Goal: Information Seeking & Learning: Learn about a topic

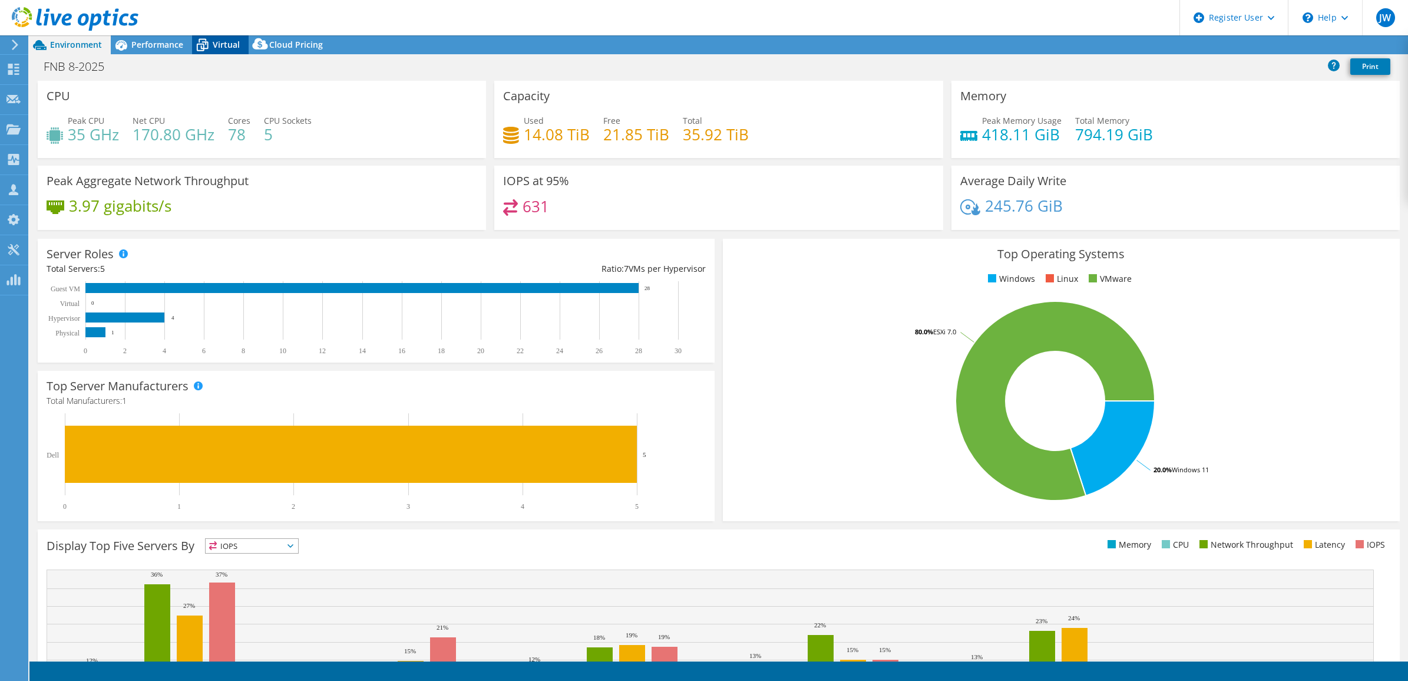
click at [201, 44] on icon at bounding box center [203, 45] width 12 height 9
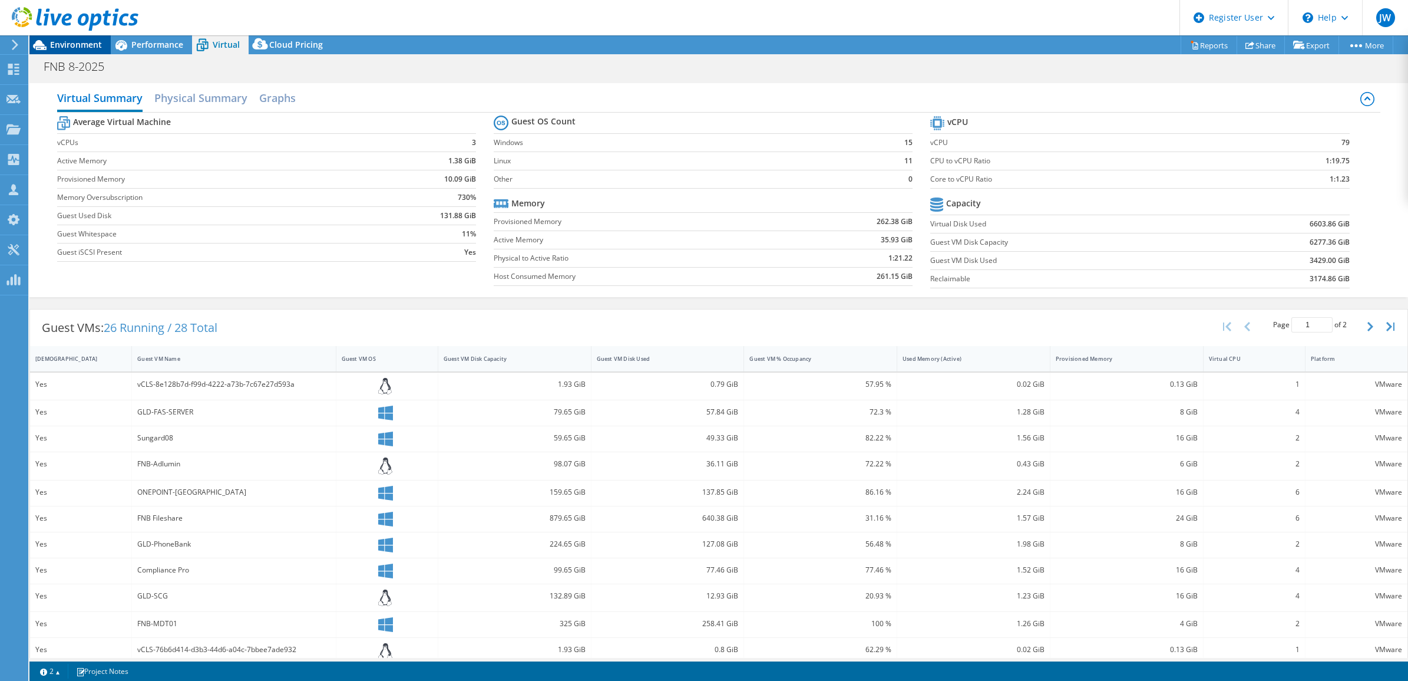
click at [91, 48] on span "Environment" at bounding box center [76, 44] width 52 height 11
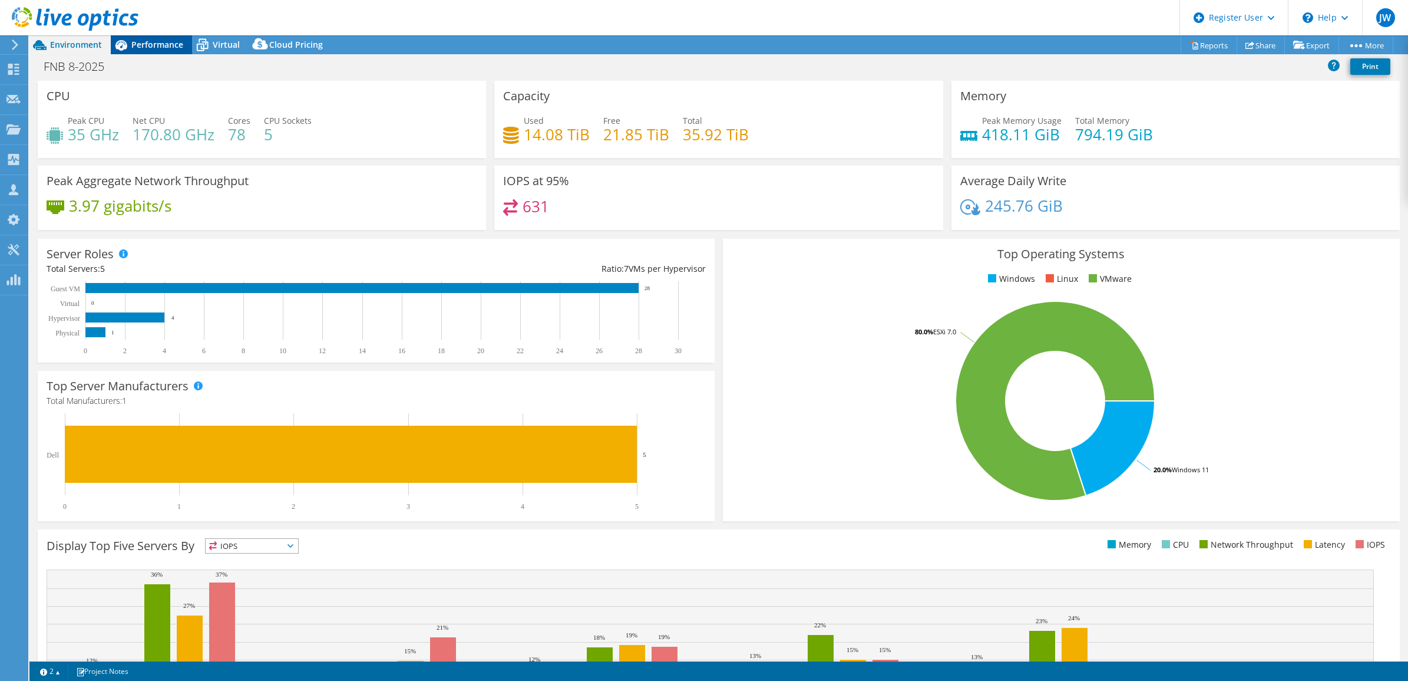
click at [131, 45] on span "Performance" at bounding box center [157, 44] width 52 height 11
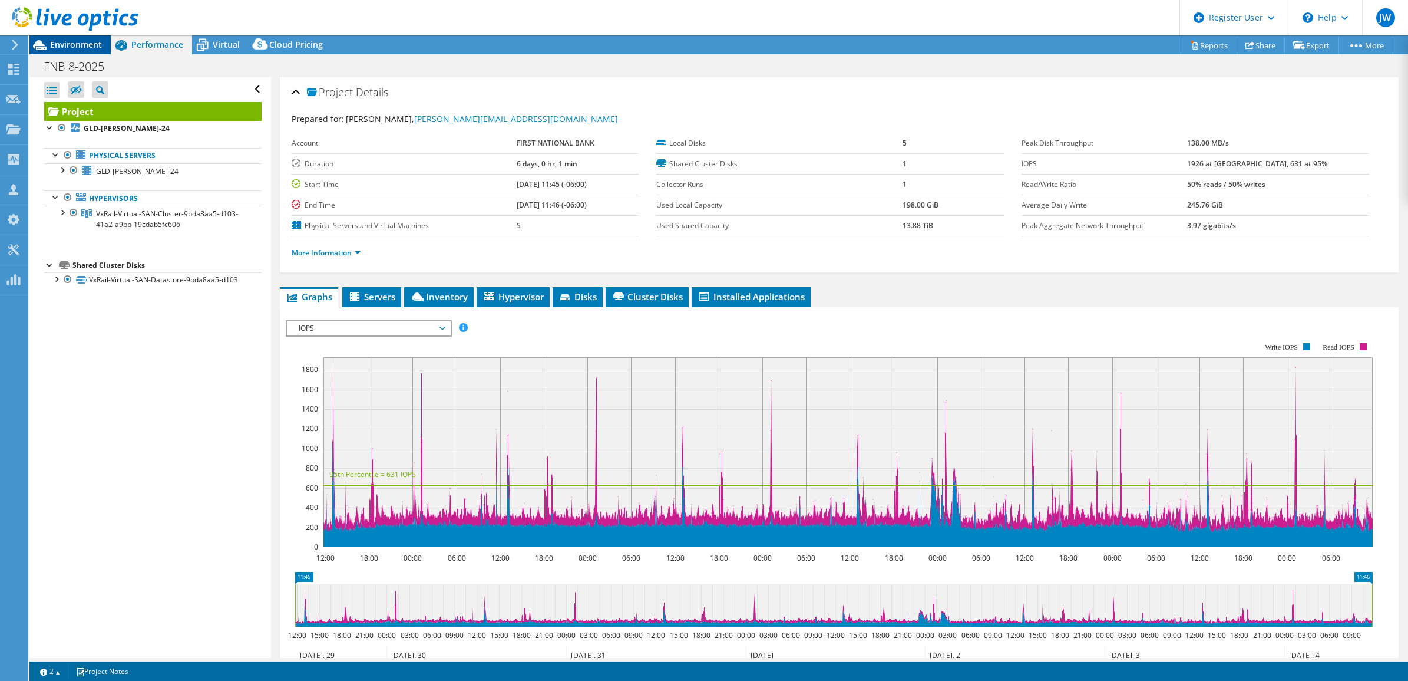
click at [97, 46] on span "Environment" at bounding box center [76, 44] width 52 height 11
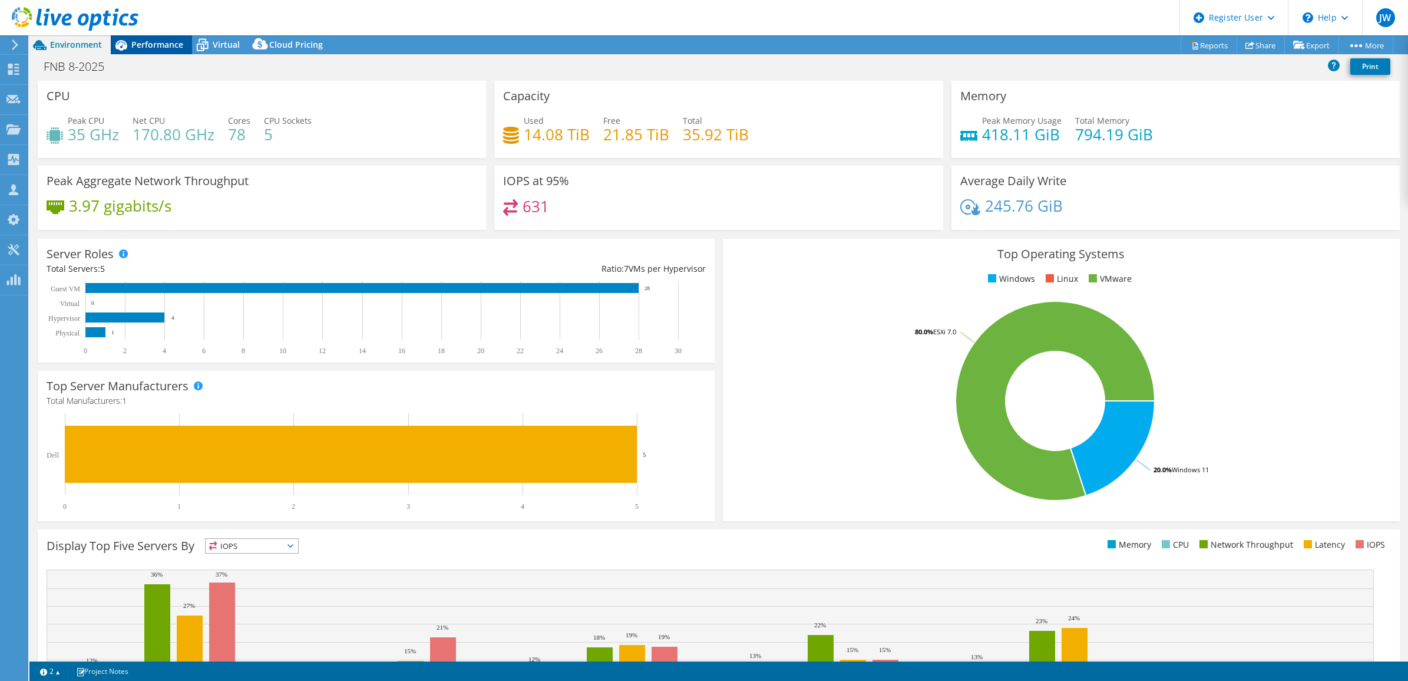
click at [130, 45] on icon at bounding box center [121, 45] width 21 height 21
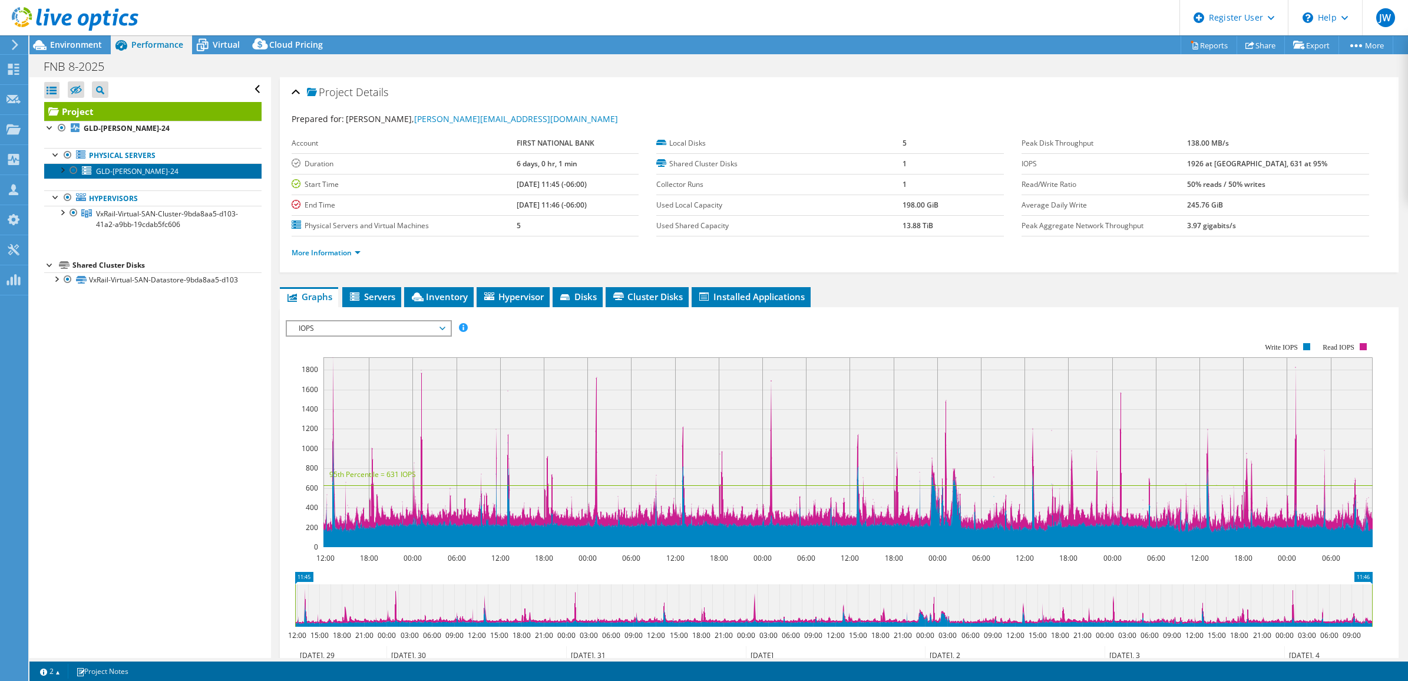
click at [156, 174] on link "GLD-[PERSON_NAME]-24" at bounding box center [152, 170] width 217 height 15
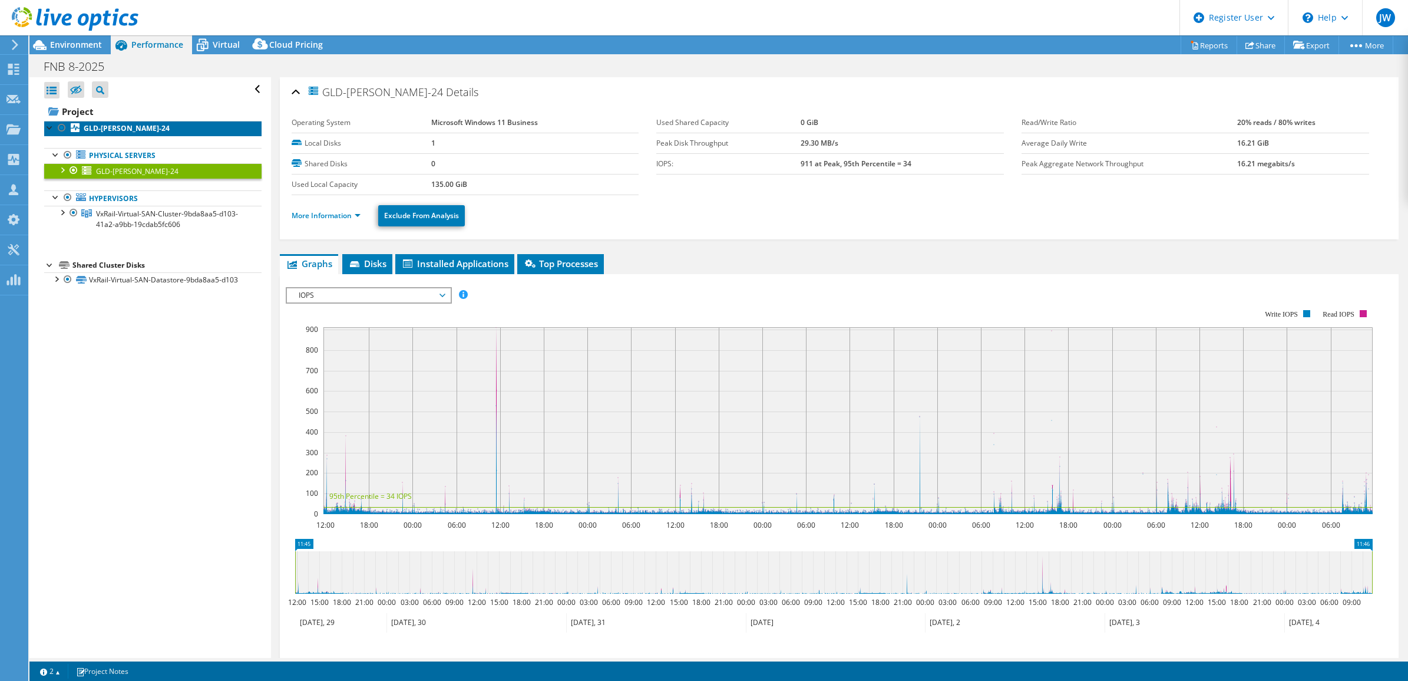
click at [156, 124] on link "GLD-[PERSON_NAME]-24" at bounding box center [152, 128] width 217 height 15
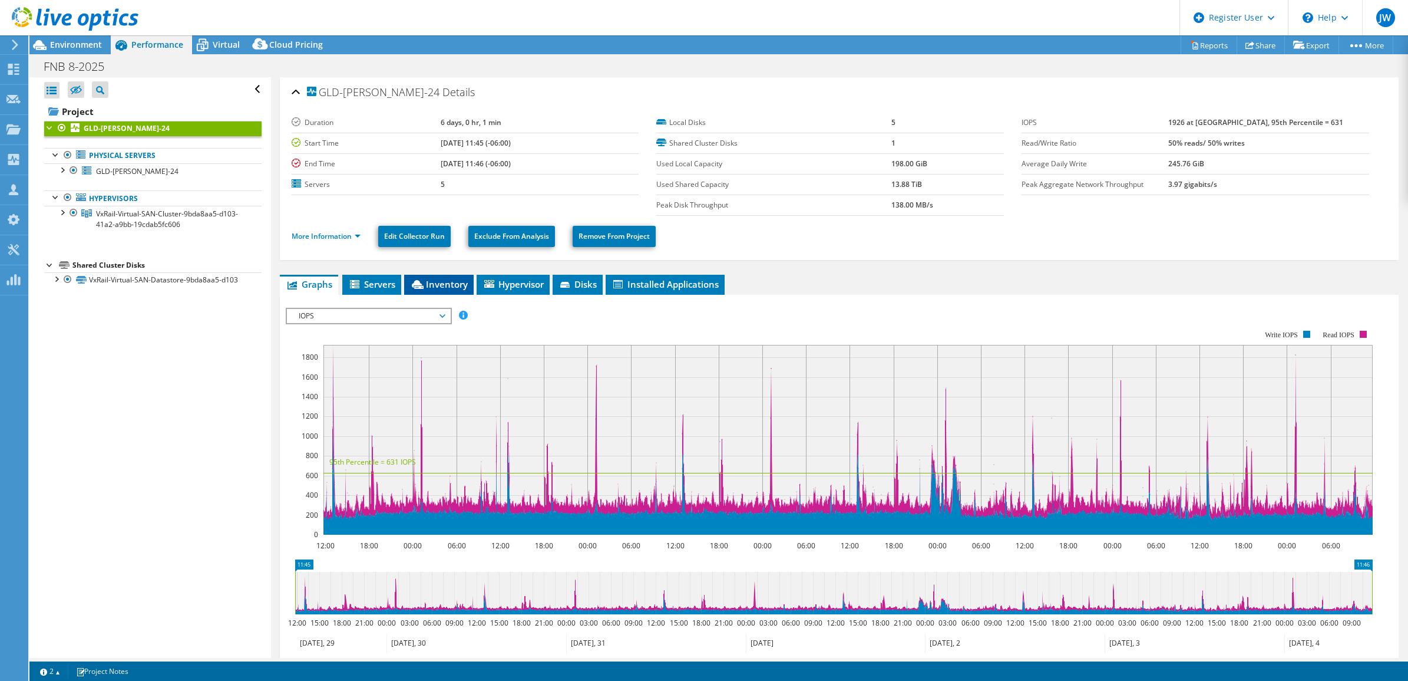
click at [436, 277] on li "Inventory" at bounding box center [439, 285] width 70 height 20
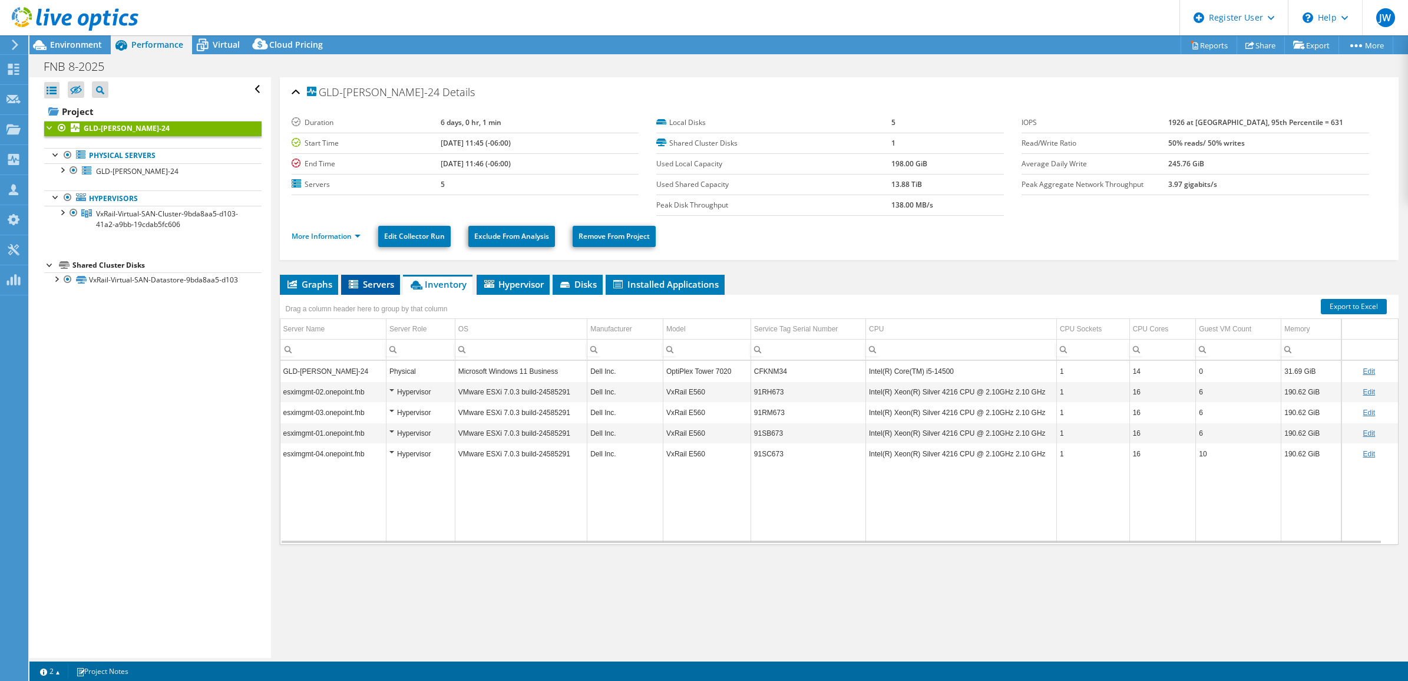
click at [385, 287] on span "Servers" at bounding box center [370, 284] width 47 height 12
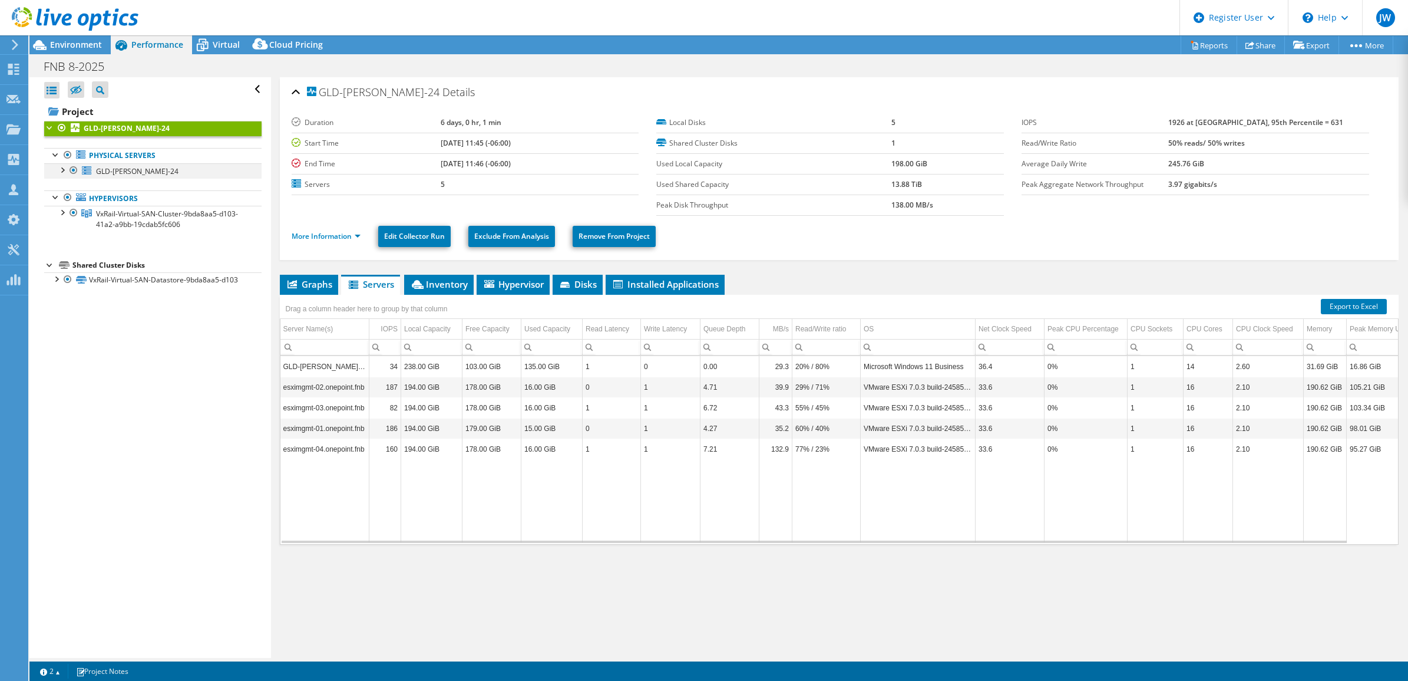
click at [75, 171] on div at bounding box center [74, 170] width 12 height 14
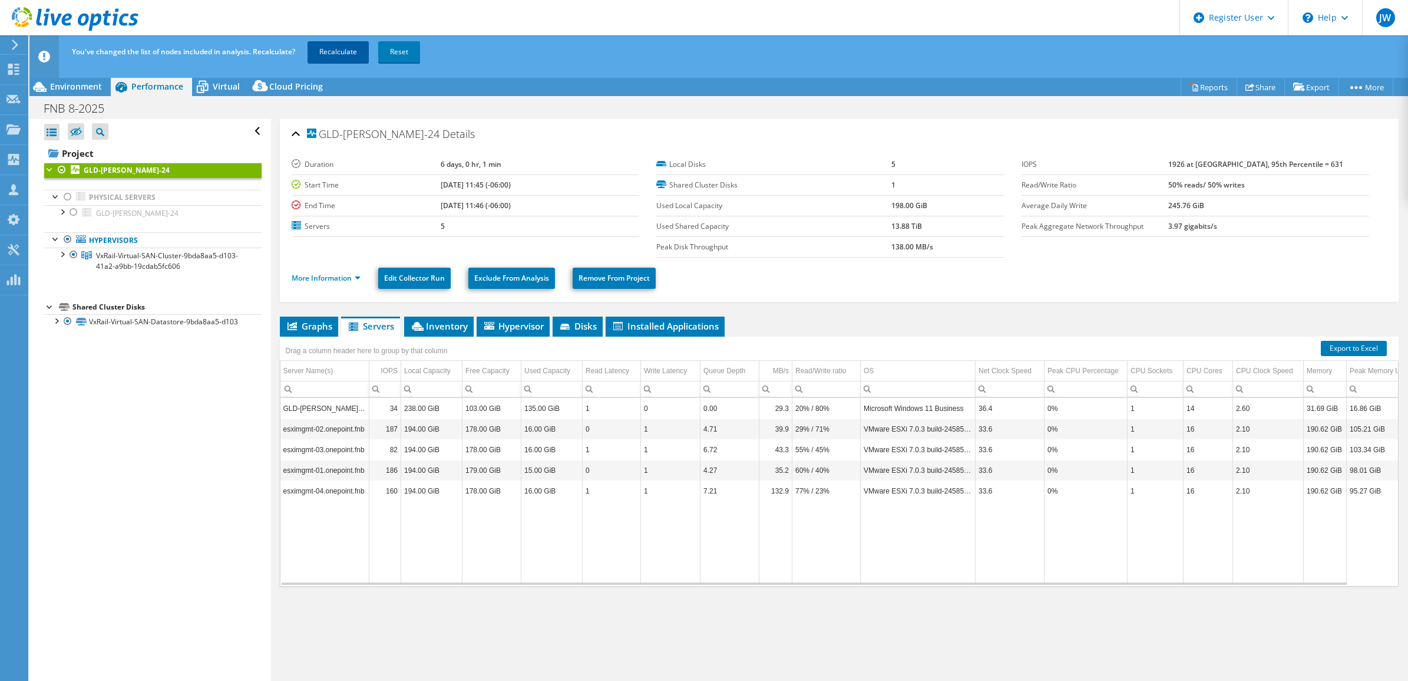
click at [339, 56] on link "Recalculate" at bounding box center [338, 51] width 61 height 21
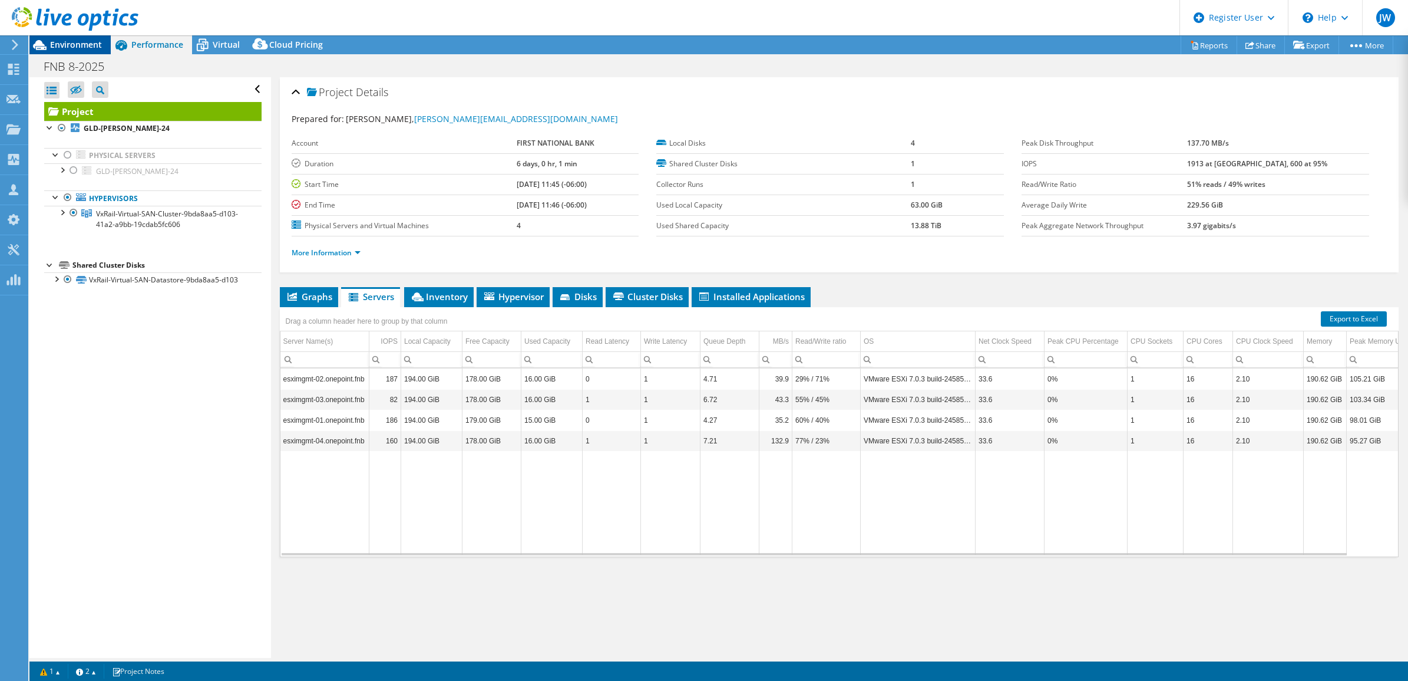
click at [101, 51] on div "Environment" at bounding box center [69, 44] width 81 height 19
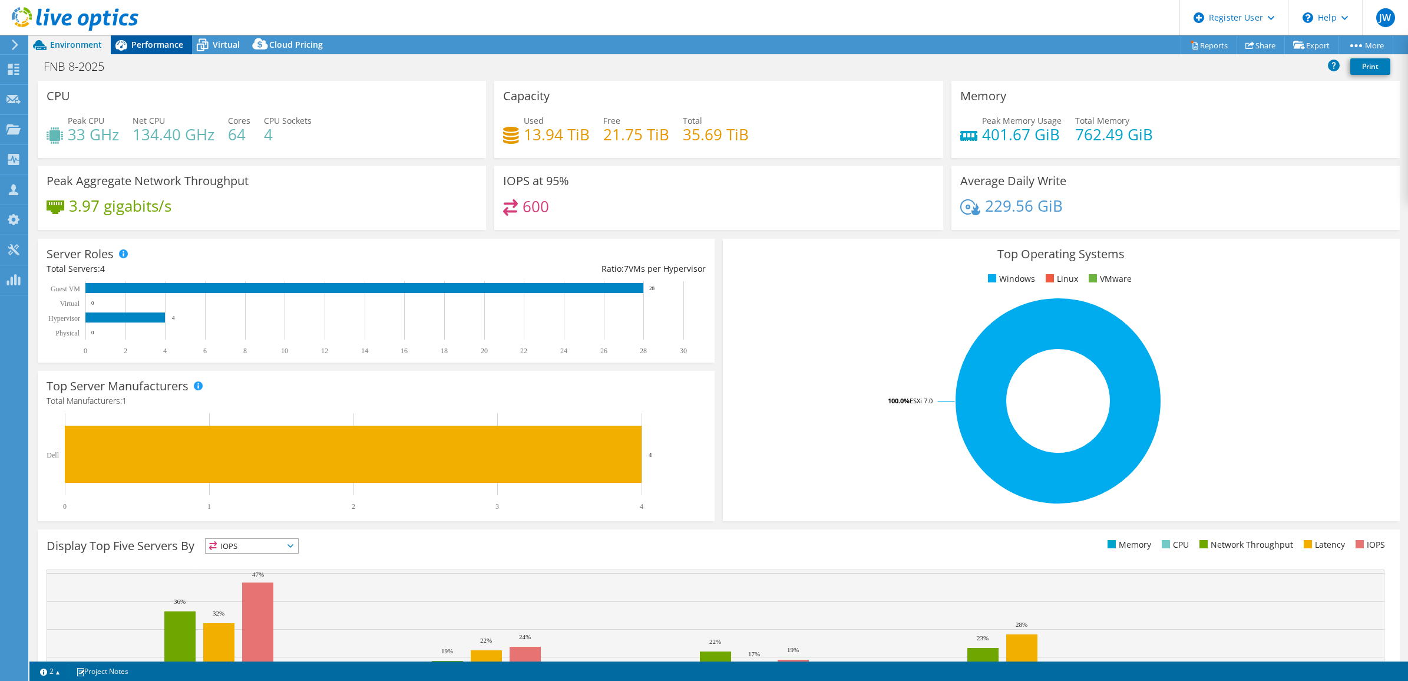
click at [140, 46] on span "Performance" at bounding box center [157, 44] width 52 height 11
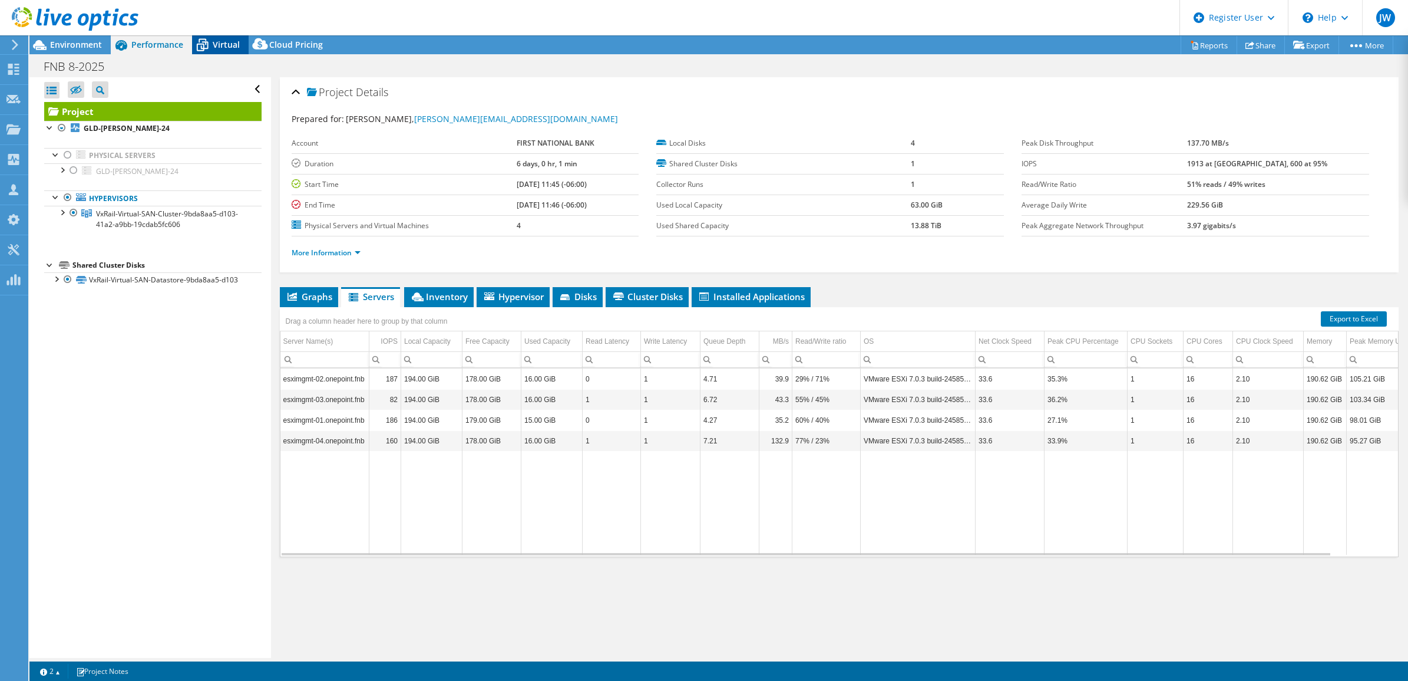
click at [202, 45] on icon at bounding box center [202, 45] width 21 height 21
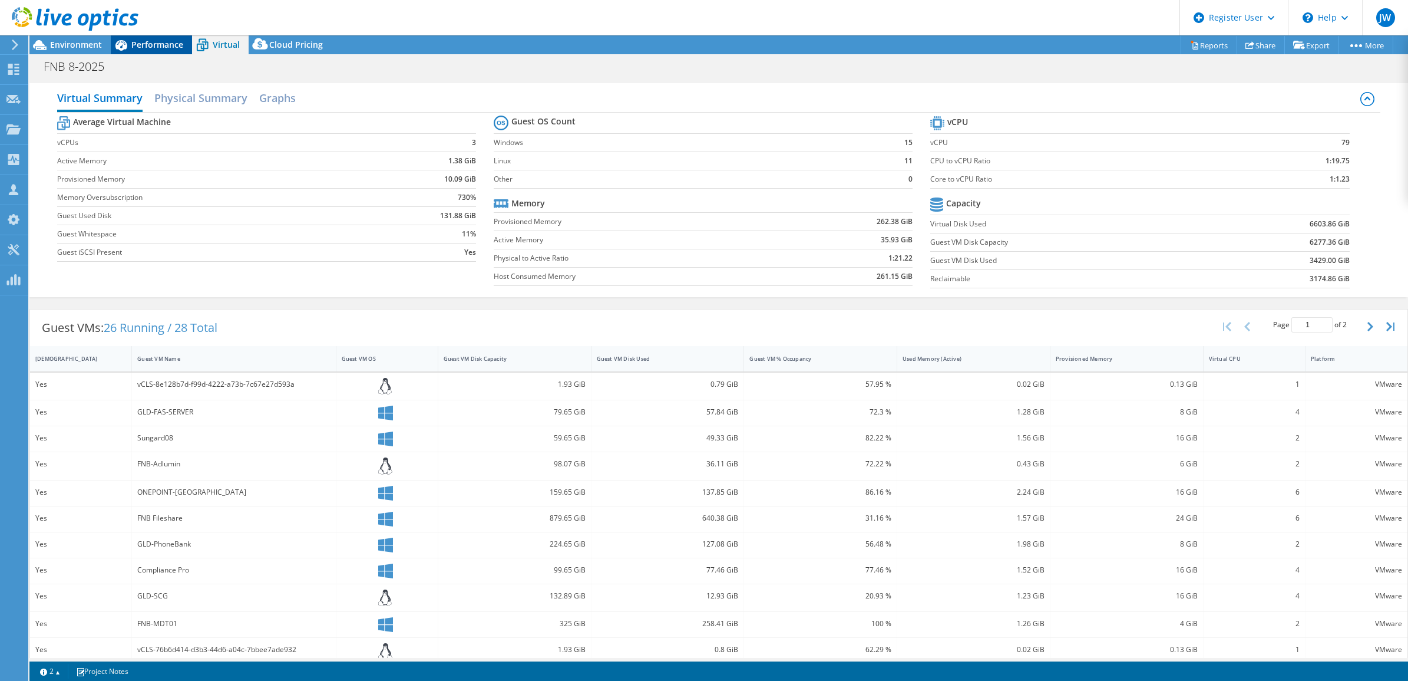
click at [162, 40] on span "Performance" at bounding box center [157, 44] width 52 height 11
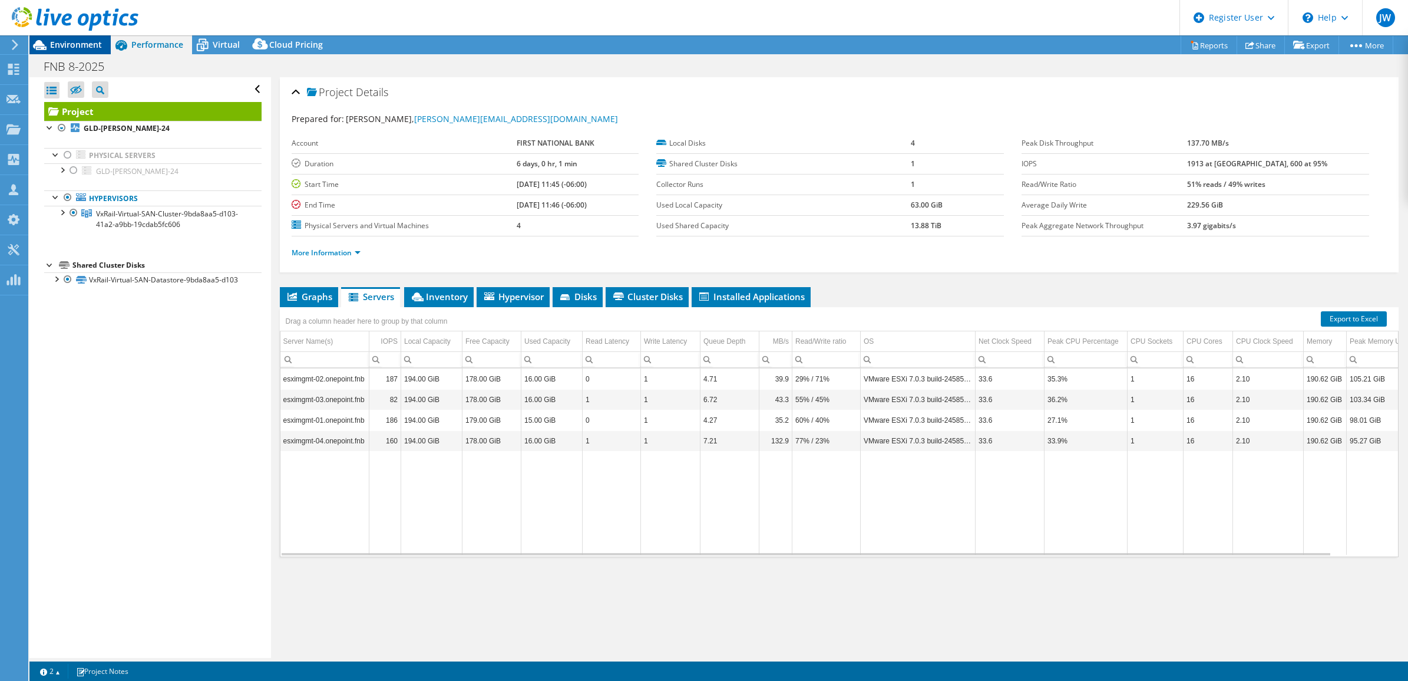
click at [91, 45] on span "Environment" at bounding box center [76, 44] width 52 height 11
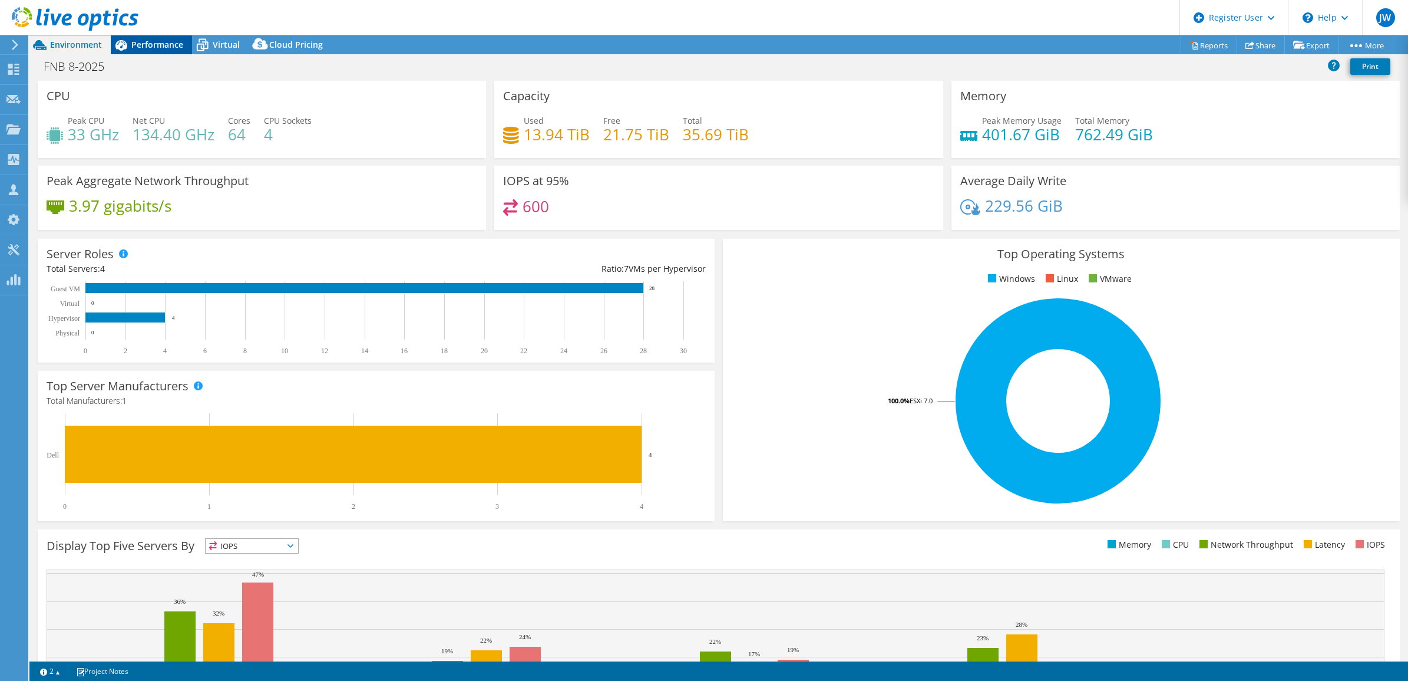
click at [167, 44] on span "Performance" at bounding box center [157, 44] width 52 height 11
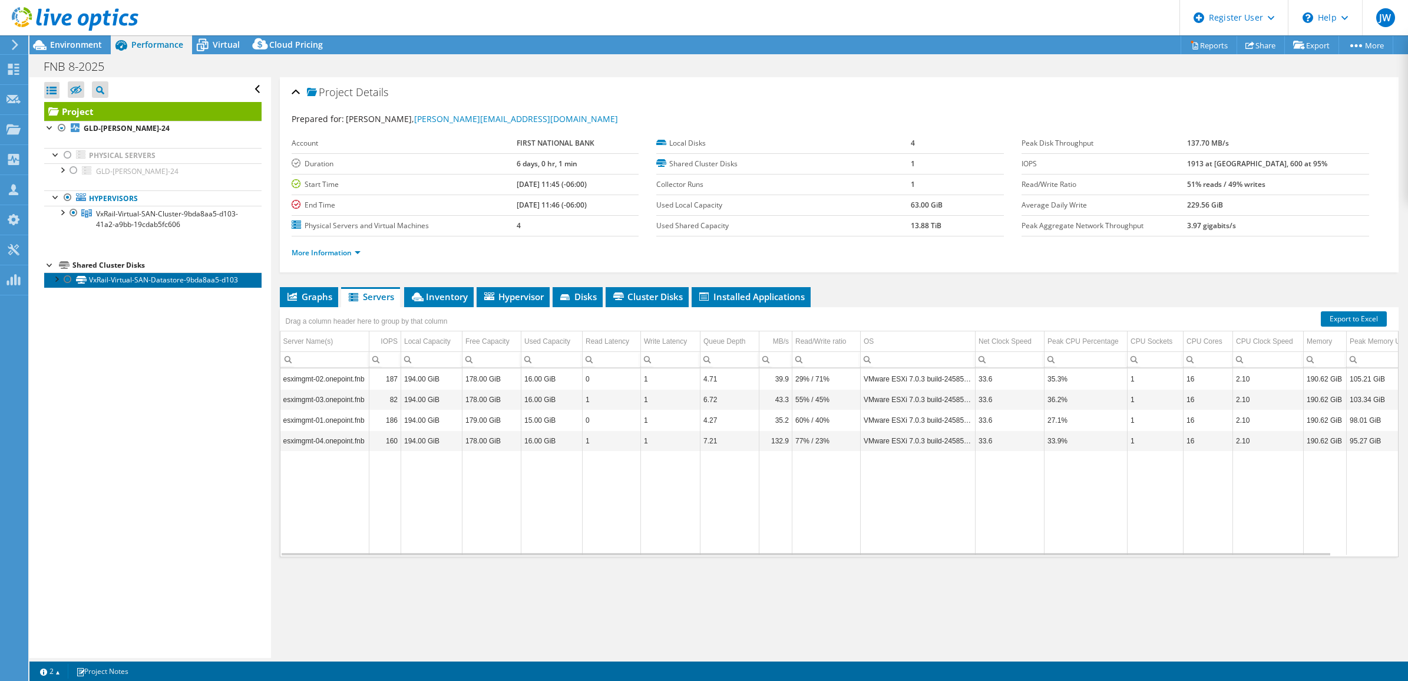
click at [160, 287] on link "VxRail-Virtual-SAN-Datastore-9bda8aa5-d103" at bounding box center [152, 279] width 217 height 15
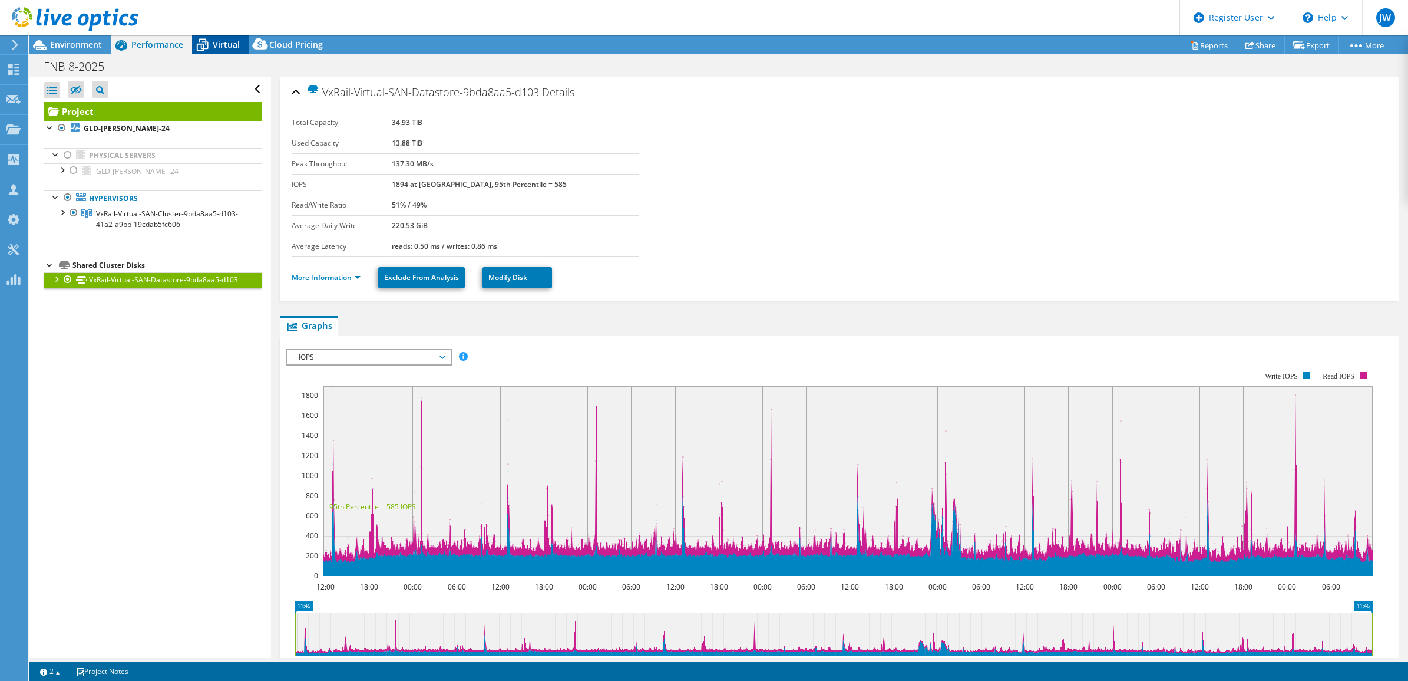
click at [213, 47] on span "Virtual" at bounding box center [226, 44] width 27 height 11
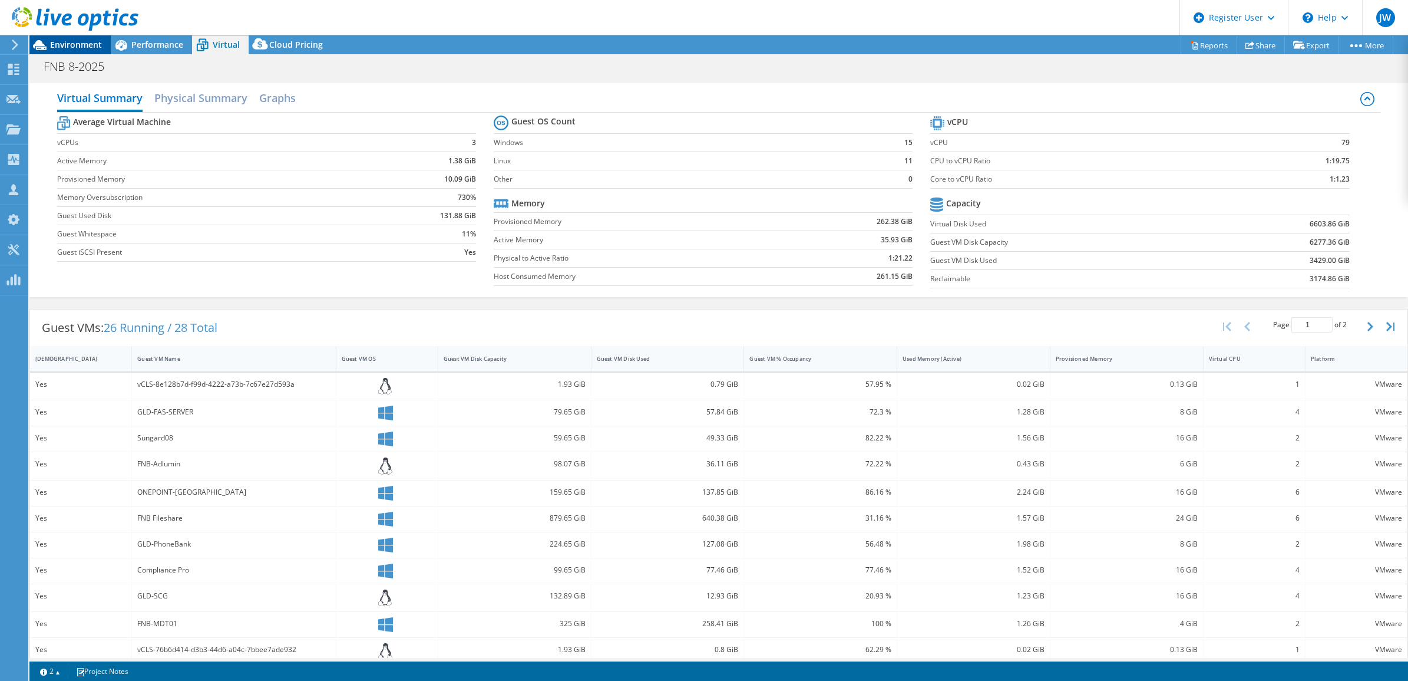
click at [75, 45] on span "Environment" at bounding box center [76, 44] width 52 height 11
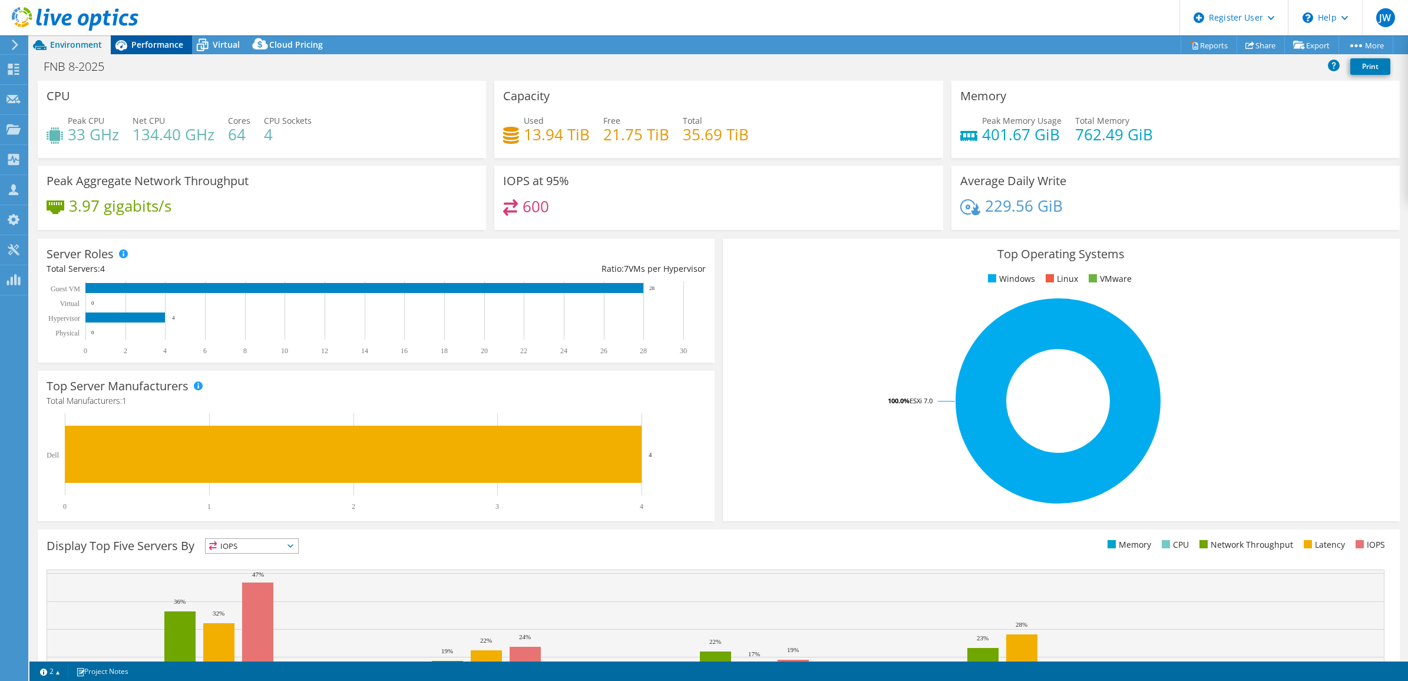
click at [157, 39] on span "Performance" at bounding box center [157, 44] width 52 height 11
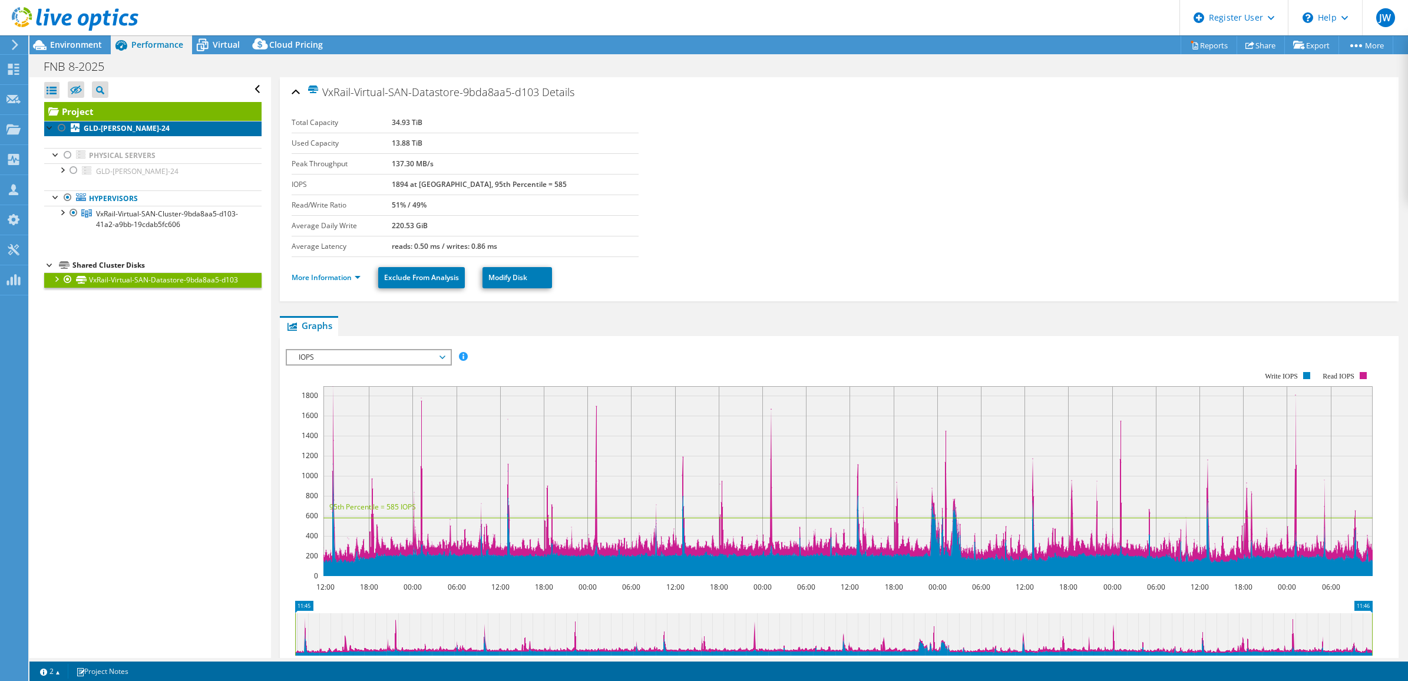
click at [155, 124] on link "GLD-[PERSON_NAME]-24" at bounding box center [152, 128] width 217 height 15
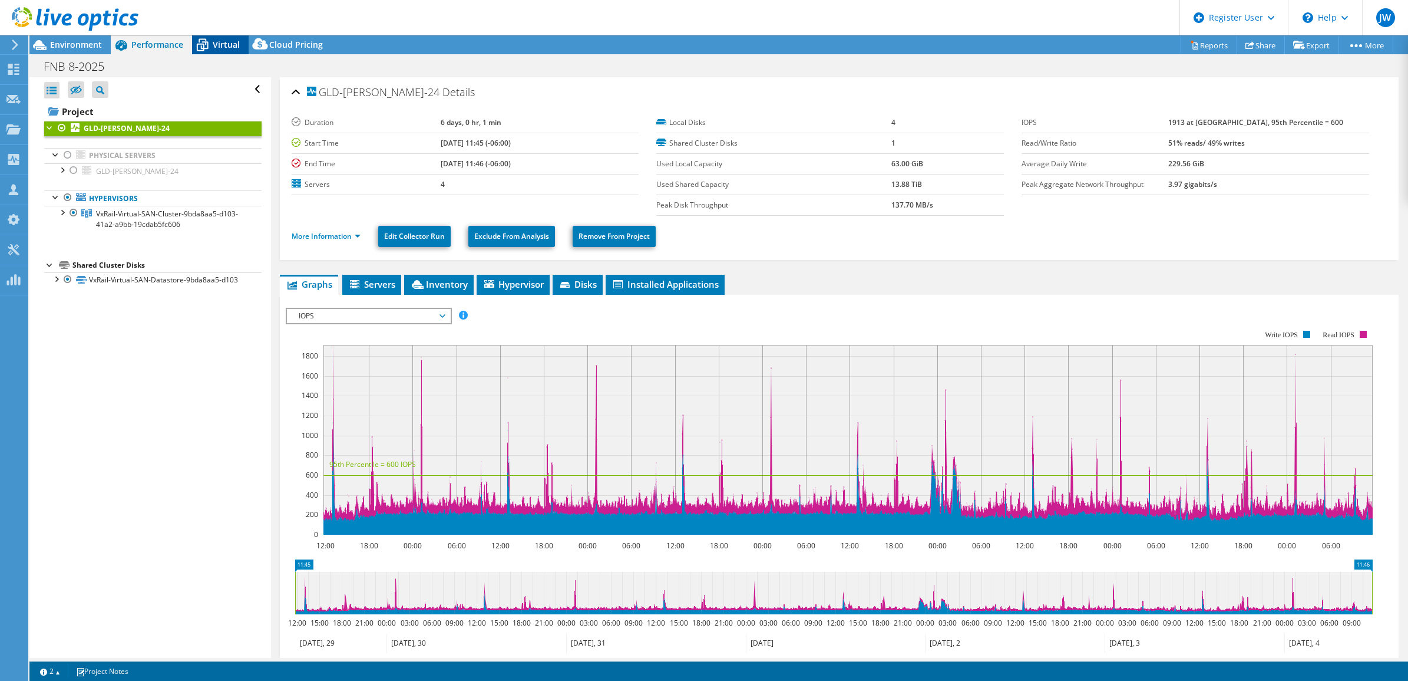
click at [240, 39] on div "Virtual" at bounding box center [220, 44] width 57 height 19
